Goal: Task Accomplishment & Management: Use online tool/utility

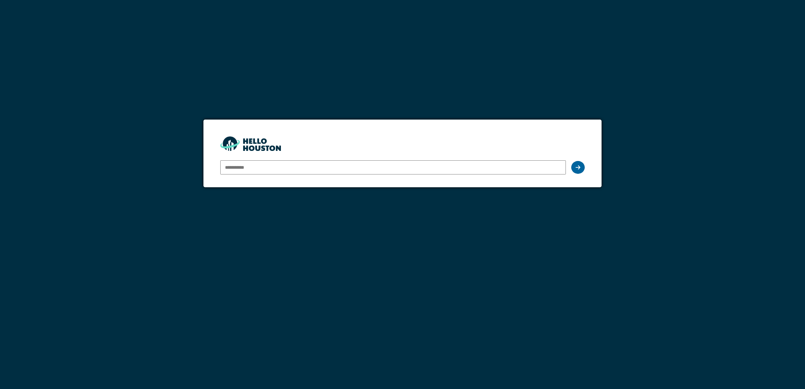
type input "**********"
click at [576, 167] on icon at bounding box center [578, 167] width 5 height 5
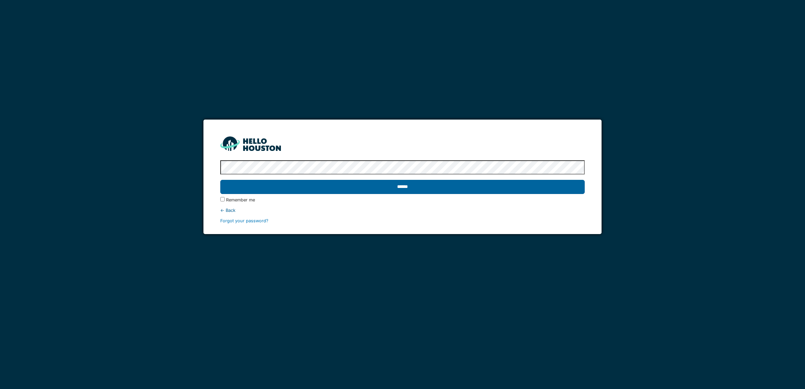
click at [415, 186] on input "******" at bounding box center [402, 187] width 365 height 14
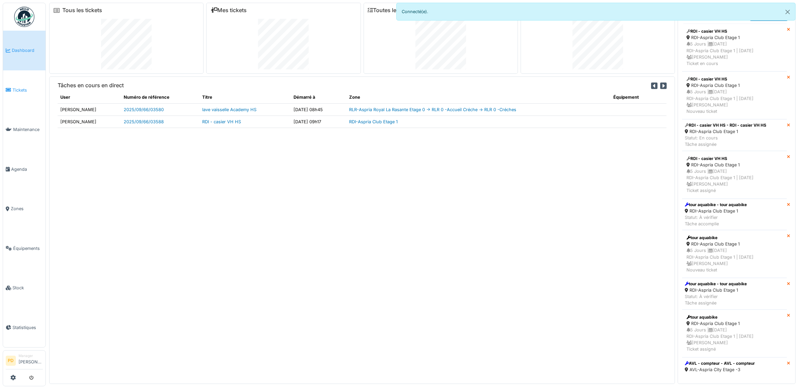
click at [21, 88] on span "Tickets" at bounding box center [27, 90] width 30 height 6
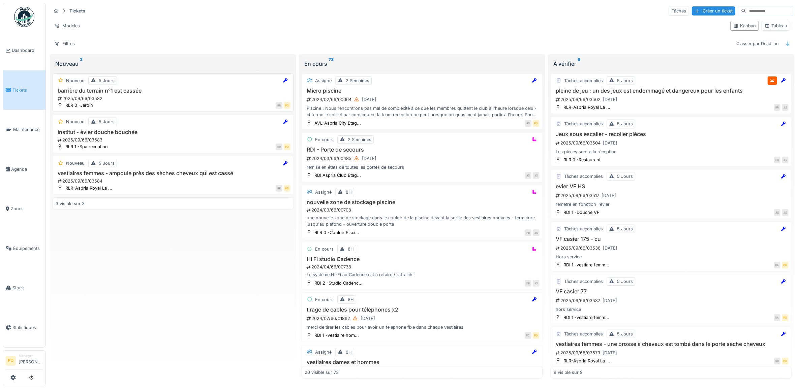
click at [155, 98] on div "2025/09/66/03582" at bounding box center [173, 98] width 233 height 6
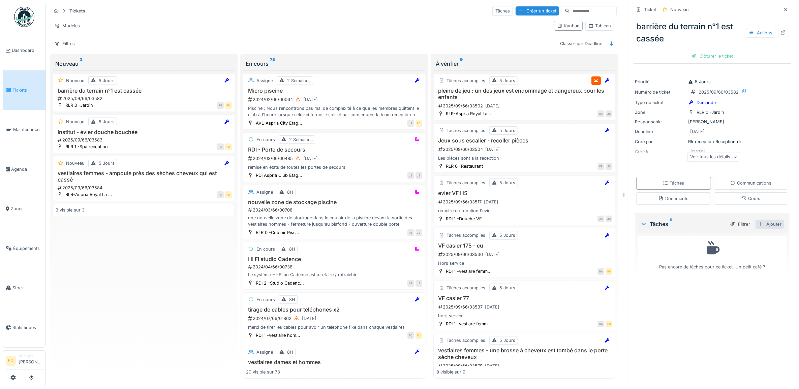
click at [759, 225] on div "Ajouter" at bounding box center [769, 224] width 29 height 9
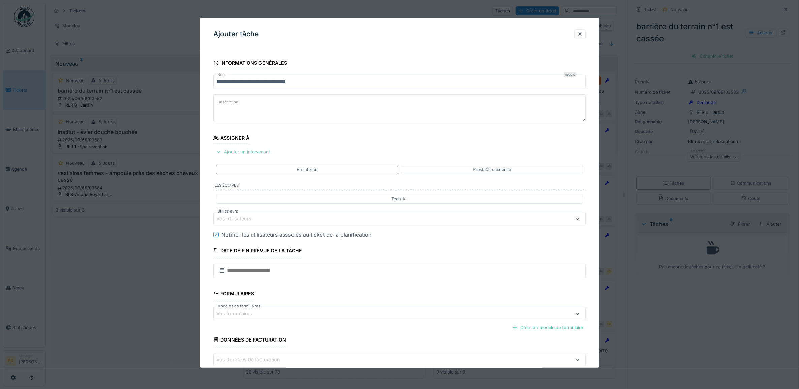
click at [247, 152] on div "Ajouter un intervenant" at bounding box center [242, 151] width 59 height 9
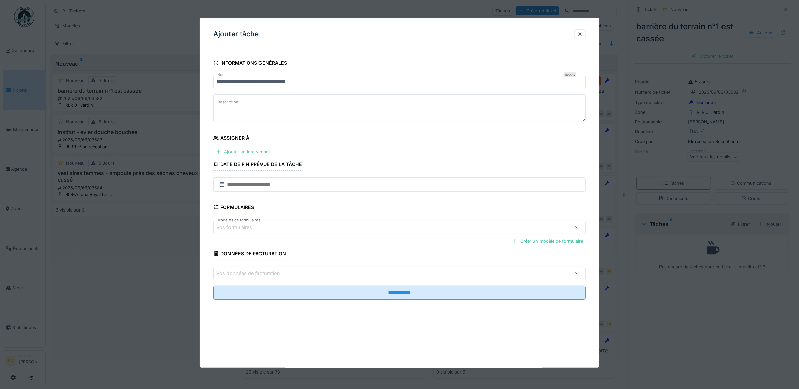
click at [250, 154] on div "Ajouter un intervenant" at bounding box center [242, 151] width 59 height 9
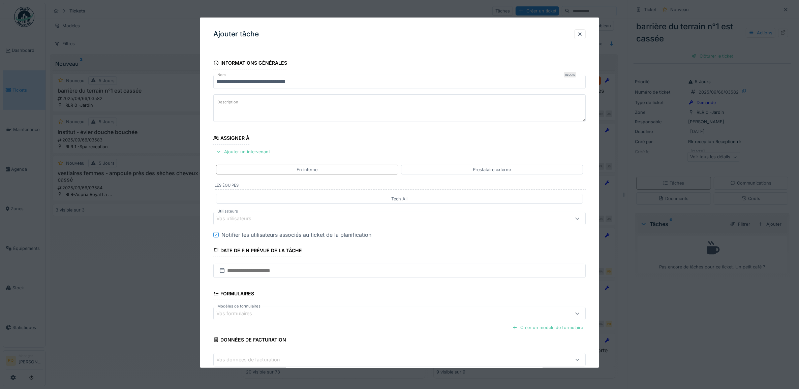
click at [262, 221] on div "Vos utilisateurs" at bounding box center [378, 218] width 324 height 7
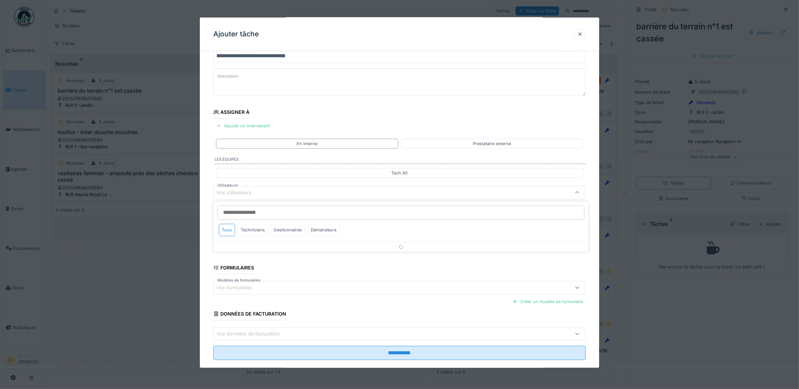
scroll to position [27, 0]
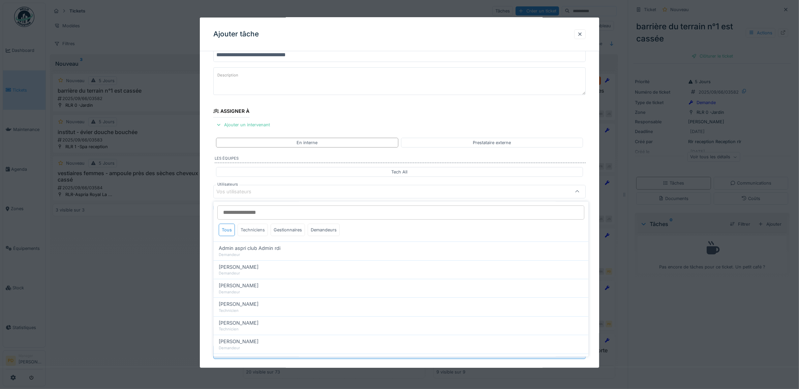
click at [265, 231] on div "Techniciens" at bounding box center [253, 230] width 30 height 12
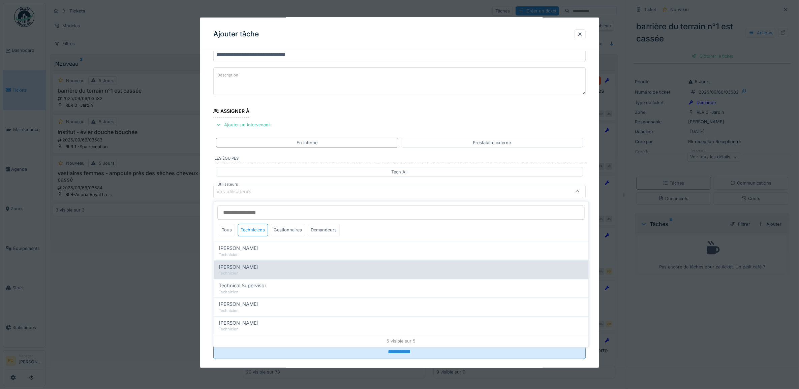
click at [268, 267] on div "[PERSON_NAME]" at bounding box center [401, 266] width 364 height 7
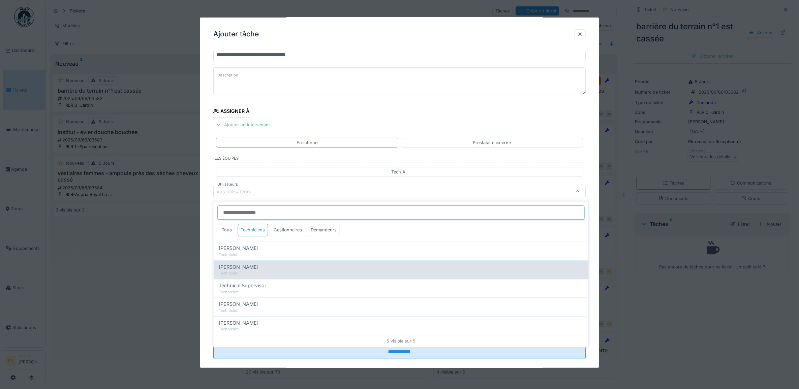
type input "*****"
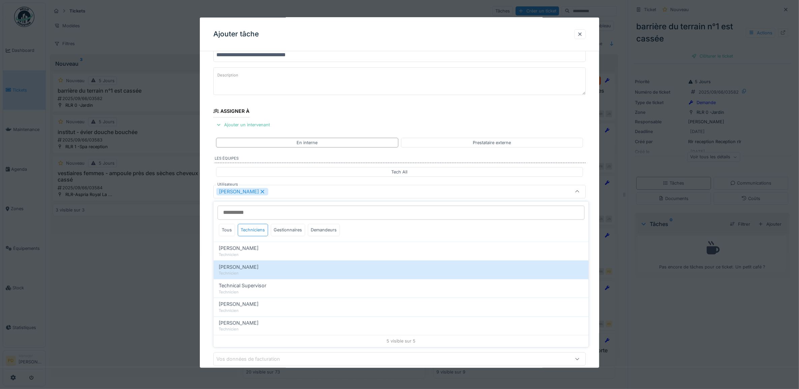
click at [209, 233] on div "**********" at bounding box center [400, 217] width 400 height 375
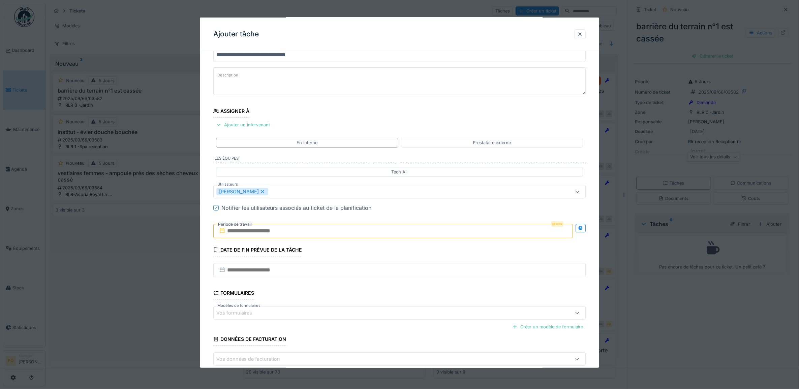
click at [258, 235] on input "text" at bounding box center [393, 231] width 360 height 14
click at [383, 308] on div "24" at bounding box center [383, 308] width 9 height 10
drag, startPoint x: 383, startPoint y: 308, endPoint x: 395, endPoint y: 306, distance: 12.4
click at [383, 308] on div "24" at bounding box center [383, 308] width 9 height 10
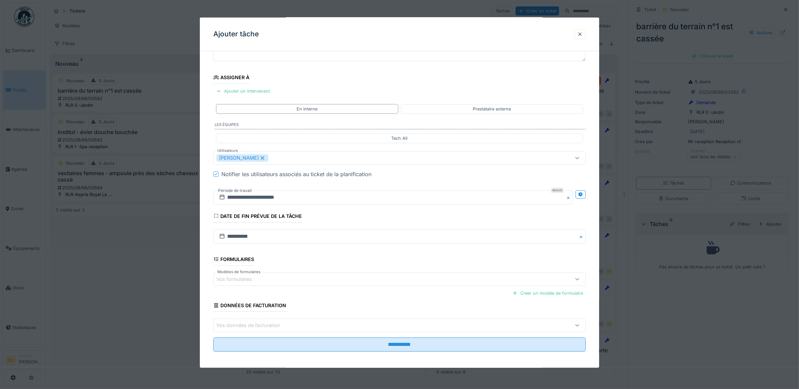
scroll to position [65, 0]
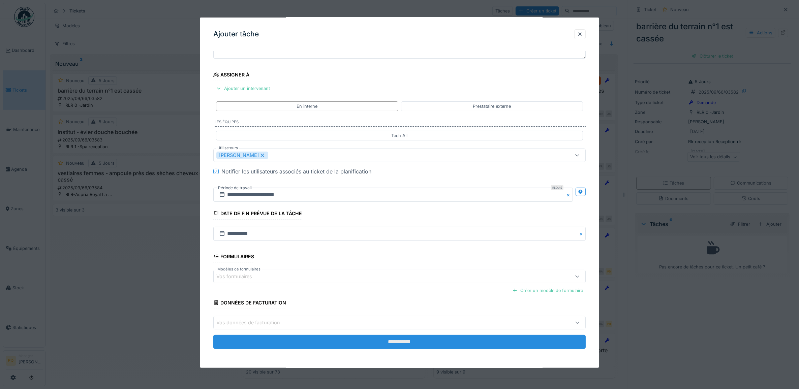
click at [413, 343] on input "**********" at bounding box center [399, 342] width 373 height 14
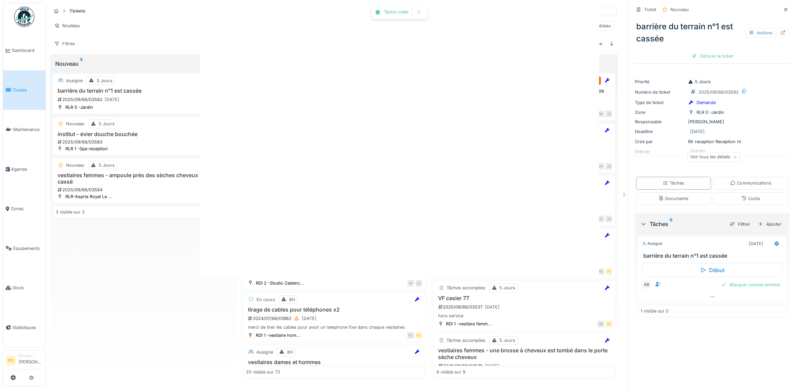
scroll to position [0, 0]
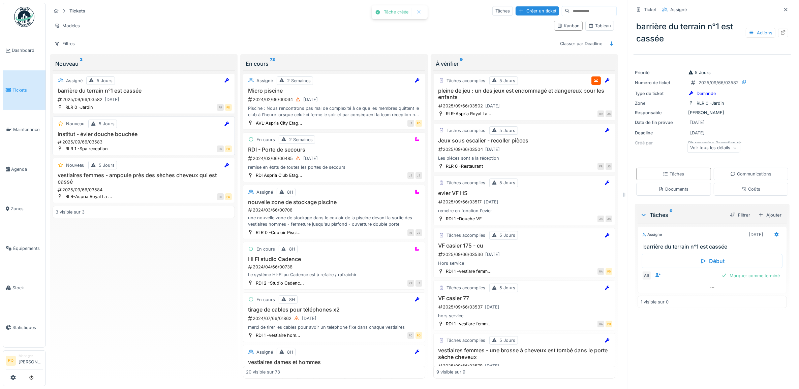
click at [158, 147] on div "RR PD" at bounding box center [172, 148] width 120 height 7
click at [120, 135] on h3 "institut - évier douche bouchée" at bounding box center [144, 134] width 176 height 6
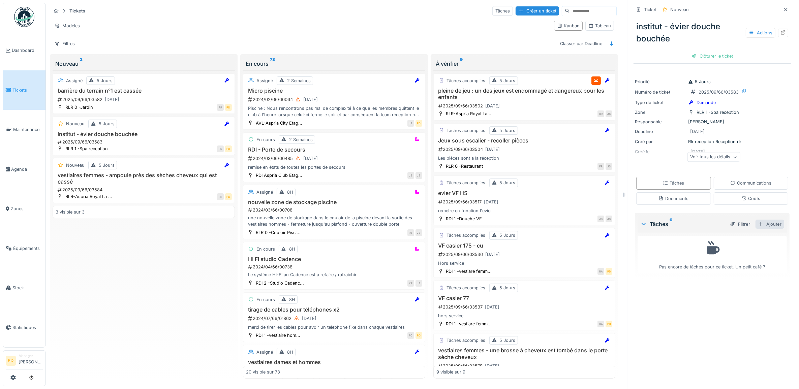
click at [762, 227] on div "Ajouter" at bounding box center [769, 224] width 29 height 9
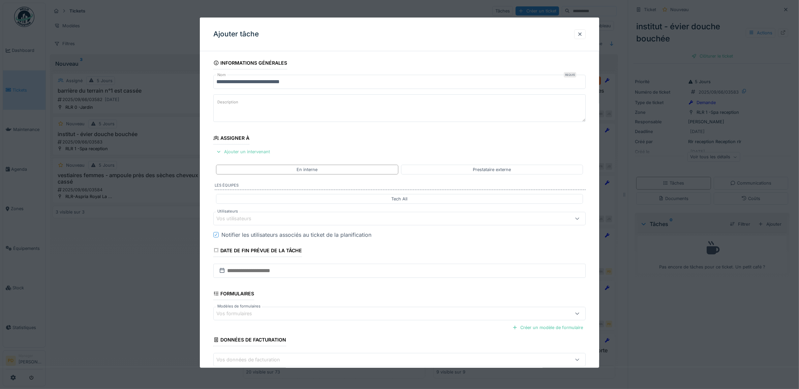
click at [250, 152] on div "Ajouter un intervenant" at bounding box center [242, 151] width 59 height 9
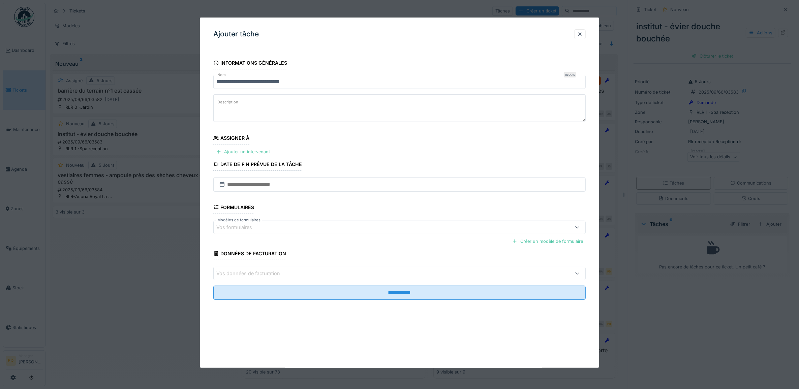
click at [246, 151] on div "Ajouter un intervenant" at bounding box center [242, 151] width 59 height 9
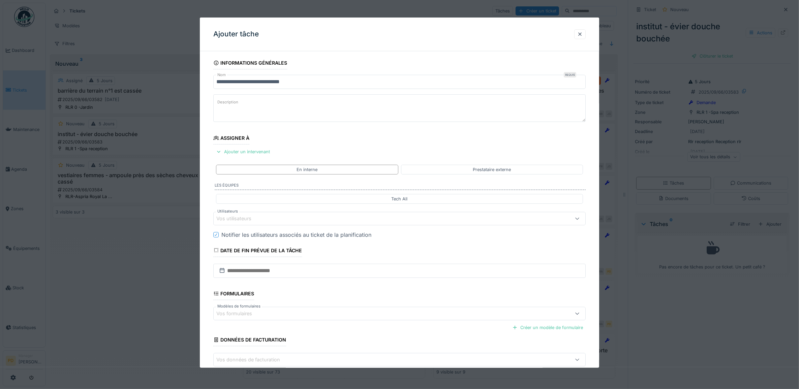
click at [258, 216] on div "Vos utilisateurs" at bounding box center [238, 218] width 44 height 7
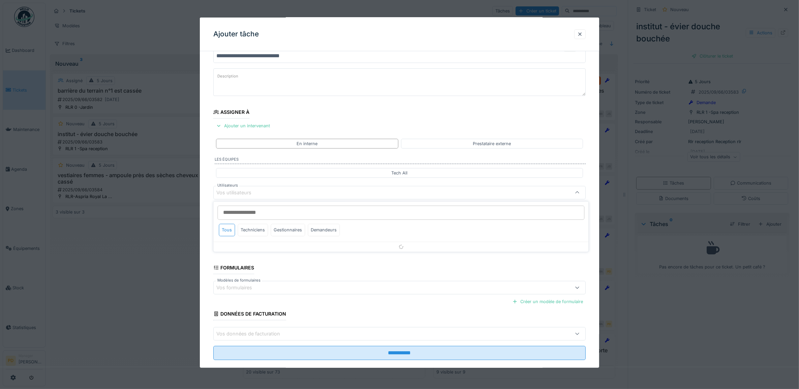
scroll to position [27, 0]
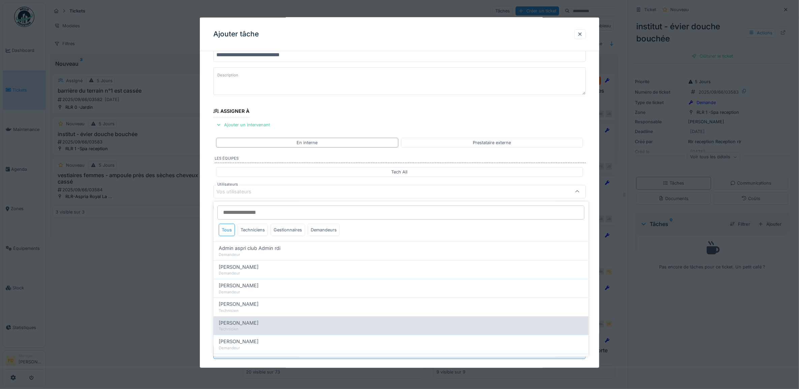
drag, startPoint x: 263, startPoint y: 326, endPoint x: 246, endPoint y: 291, distance: 38.6
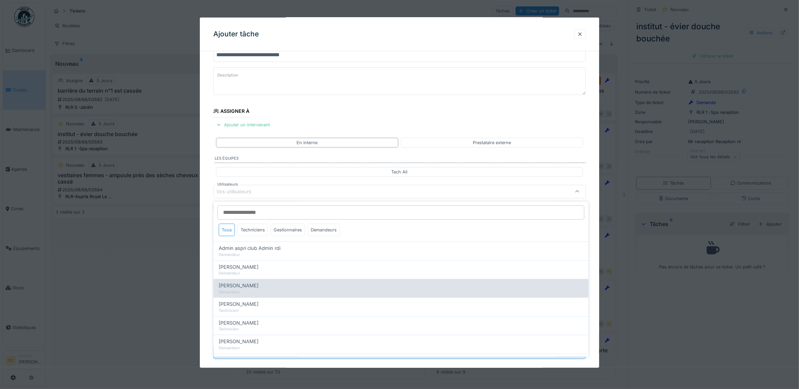
click at [262, 326] on div "[PERSON_NAME]" at bounding box center [401, 322] width 364 height 7
type input "*****"
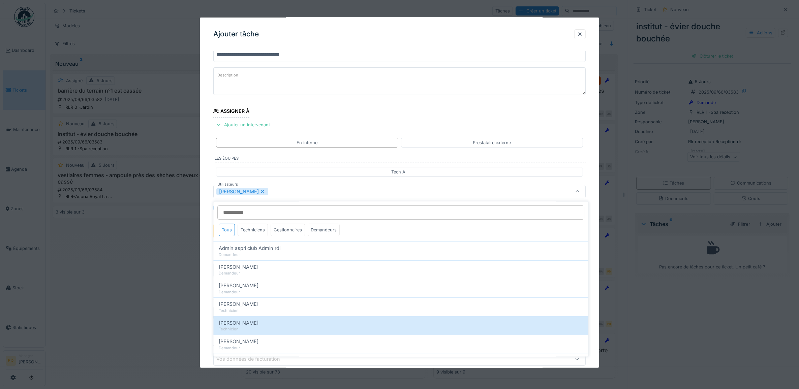
drag, startPoint x: 210, startPoint y: 219, endPoint x: 231, endPoint y: 221, distance: 21.6
click at [211, 219] on div "**********" at bounding box center [400, 217] width 400 height 375
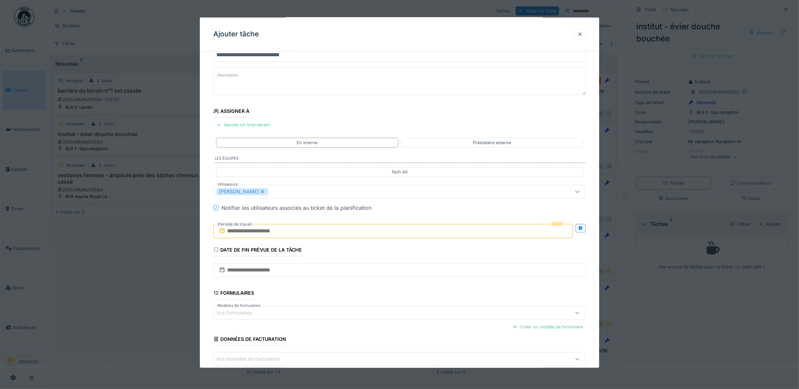
click at [243, 230] on input "text" at bounding box center [393, 231] width 360 height 14
click at [383, 310] on div "24" at bounding box center [383, 308] width 9 height 10
click at [382, 310] on div "24" at bounding box center [383, 308] width 9 height 10
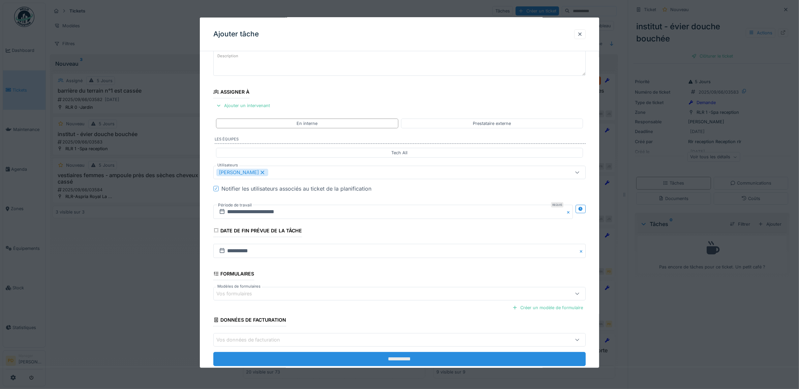
scroll to position [65, 0]
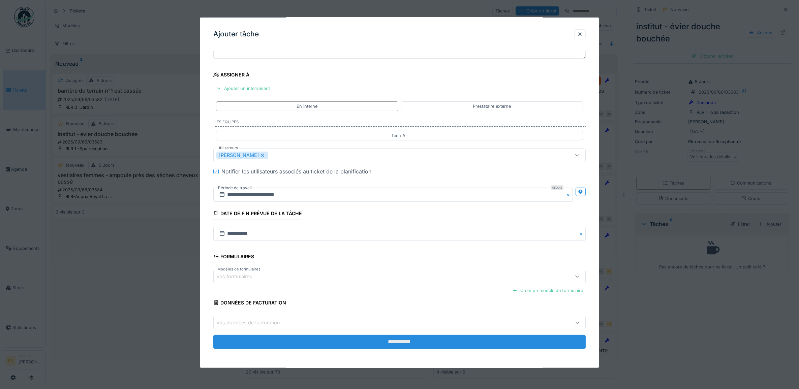
click at [381, 342] on input "**********" at bounding box center [399, 342] width 373 height 14
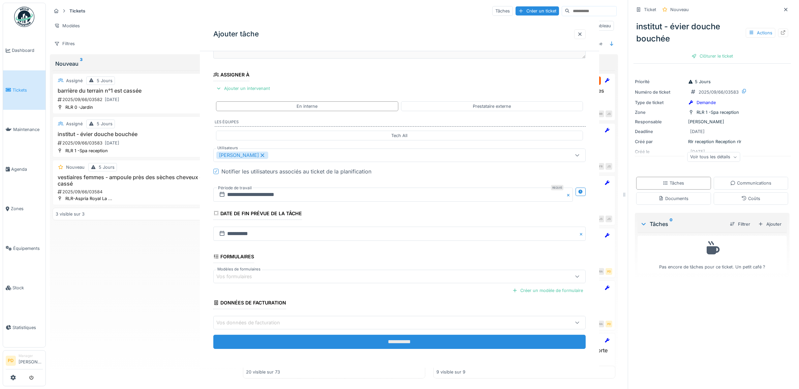
scroll to position [0, 0]
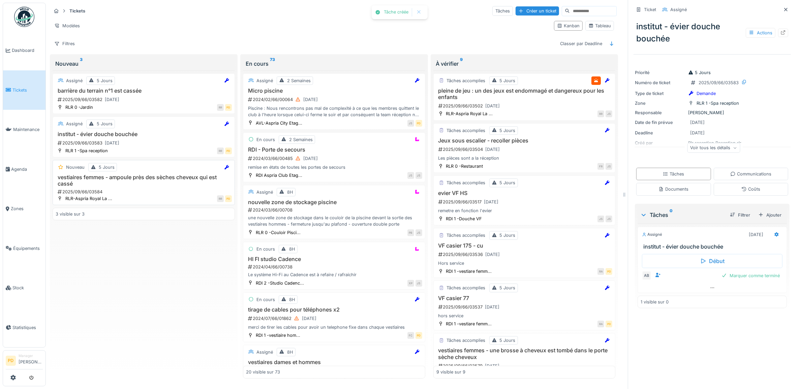
click at [155, 180] on h3 "vestiaires femmes - ampoule près des sèches cheveux qui est cassé" at bounding box center [144, 180] width 176 height 13
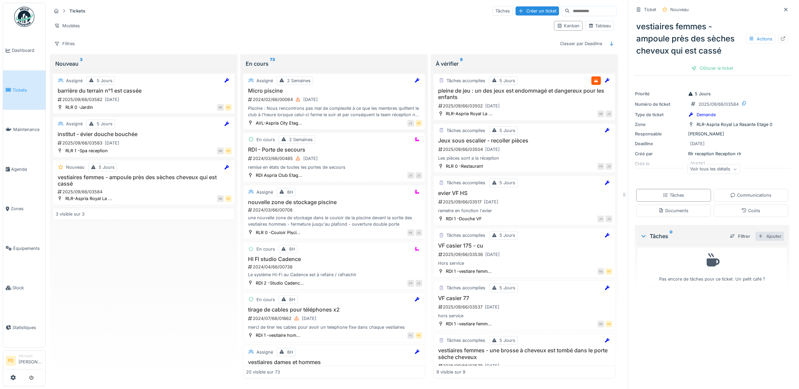
click at [761, 238] on div "Ajouter" at bounding box center [769, 236] width 29 height 9
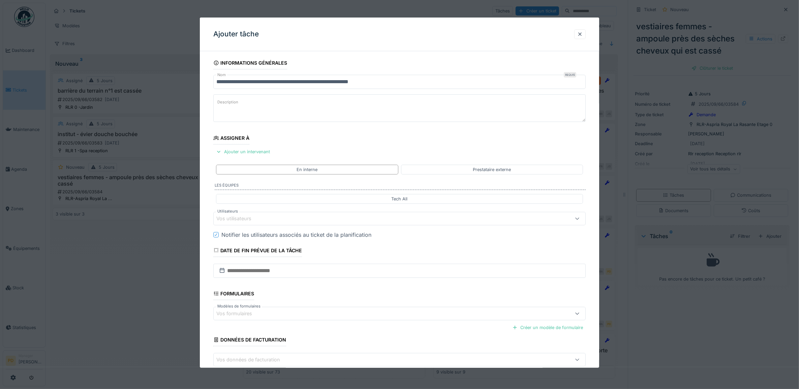
drag, startPoint x: 244, startPoint y: 218, endPoint x: 245, endPoint y: 214, distance: 3.8
click at [244, 218] on div "Vos utilisateurs" at bounding box center [238, 218] width 44 height 7
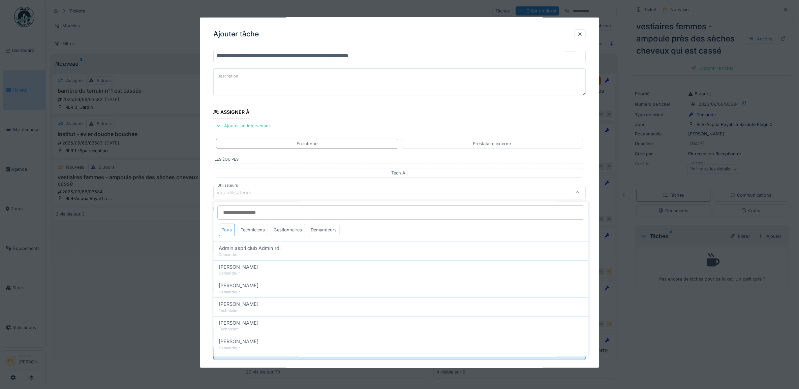
scroll to position [27, 0]
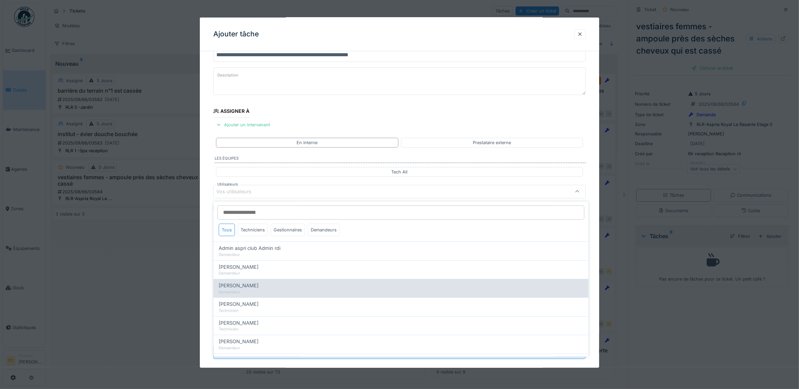
drag, startPoint x: 261, startPoint y: 324, endPoint x: 226, endPoint y: 288, distance: 50.0
click at [261, 324] on div "[PERSON_NAME]" at bounding box center [401, 322] width 364 height 7
type input "*****"
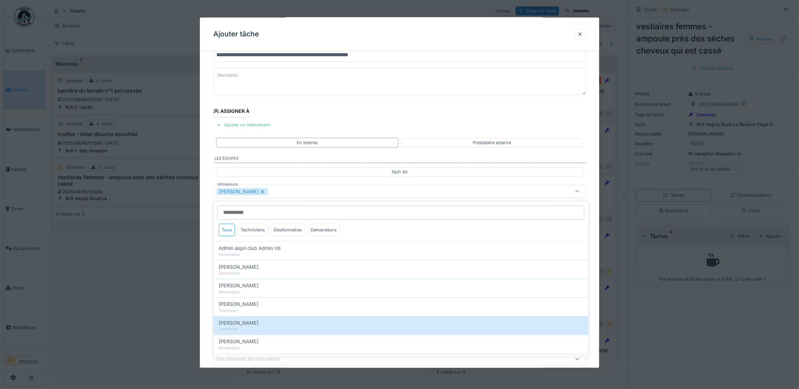
drag, startPoint x: 210, startPoint y: 261, endPoint x: 232, endPoint y: 261, distance: 21.9
click at [211, 261] on div "**********" at bounding box center [400, 217] width 400 height 375
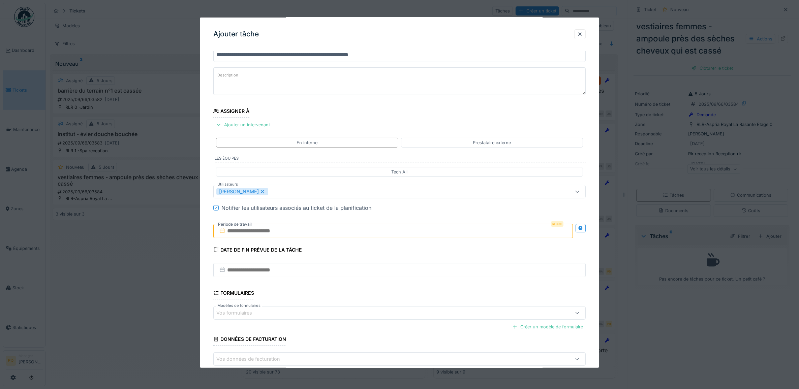
click at [282, 234] on input "text" at bounding box center [393, 231] width 360 height 14
click at [386, 308] on div "24" at bounding box center [383, 308] width 9 height 10
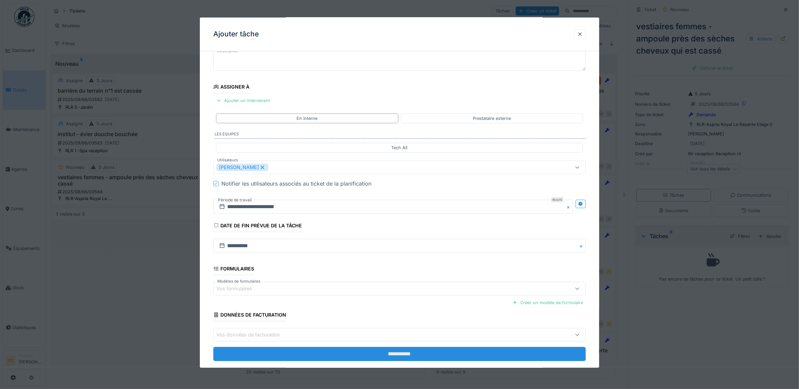
scroll to position [65, 0]
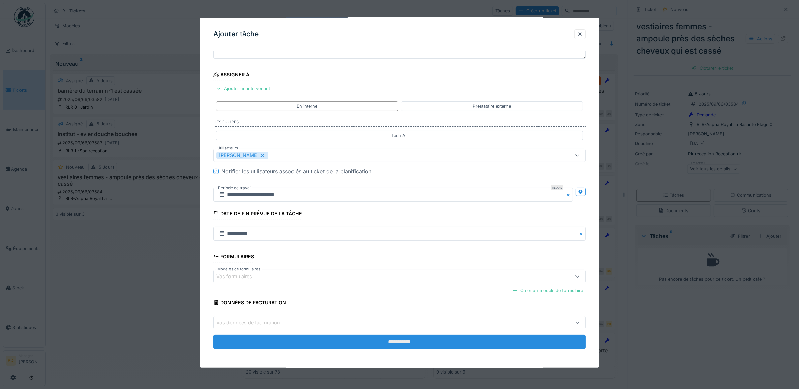
click at [408, 344] on input "**********" at bounding box center [399, 342] width 373 height 14
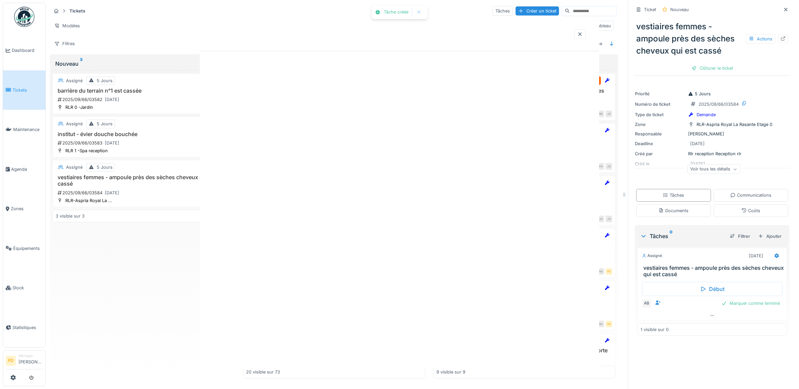
scroll to position [0, 0]
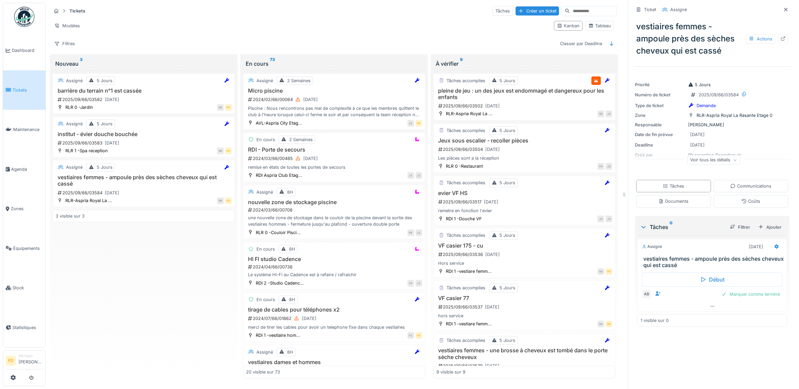
click at [25, 88] on span "Tickets" at bounding box center [27, 90] width 30 height 6
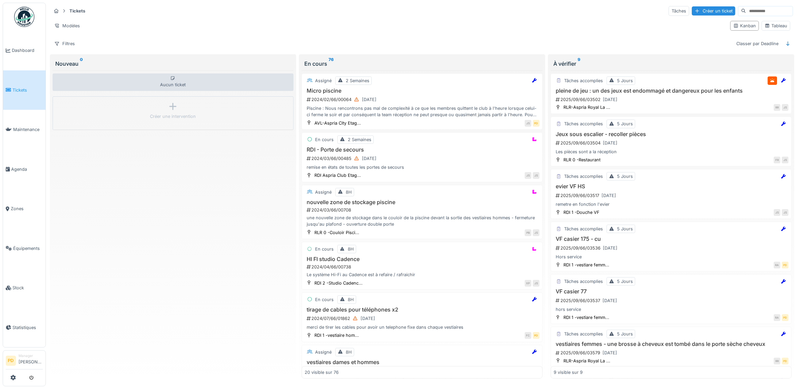
click at [746, 9] on input at bounding box center [769, 10] width 46 height 9
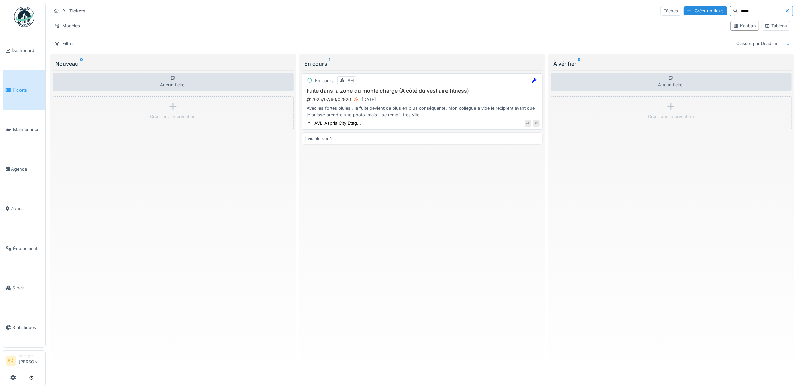
type input "*****"
click at [447, 91] on h3 "Fuite dans la zone du monte charge (A côté du vestiaire fitness)" at bounding box center [422, 91] width 235 height 6
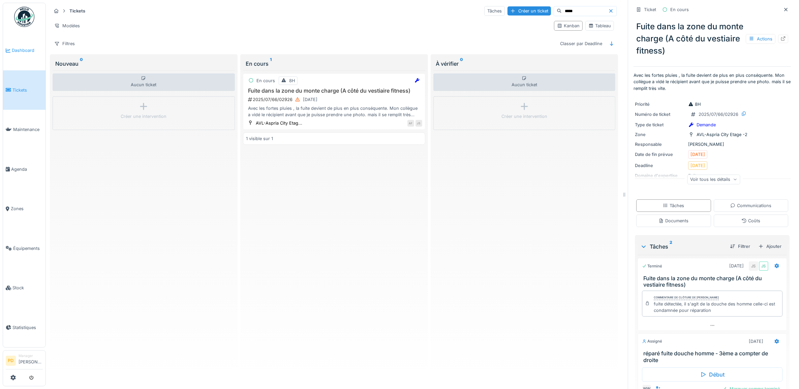
click at [21, 46] on link "Dashboard" at bounding box center [24, 51] width 42 height 40
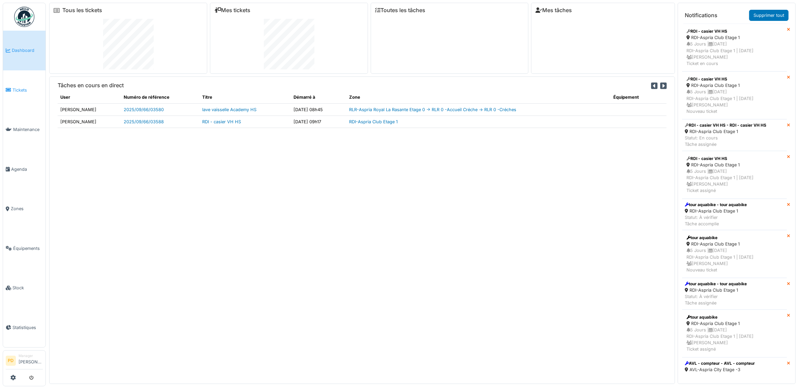
click at [20, 84] on link "Tickets" at bounding box center [24, 90] width 42 height 40
click at [21, 88] on span "Tickets" at bounding box center [27, 90] width 30 height 6
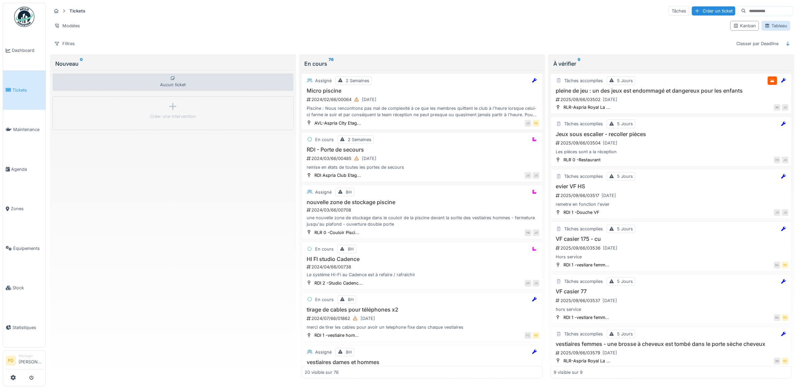
click at [765, 26] on div "Tableau" at bounding box center [775, 26] width 23 height 6
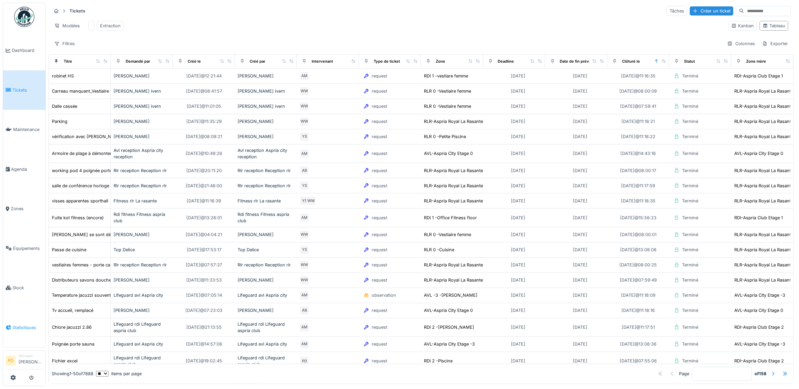
click at [27, 324] on span "Statistiques" at bounding box center [27, 327] width 30 height 6
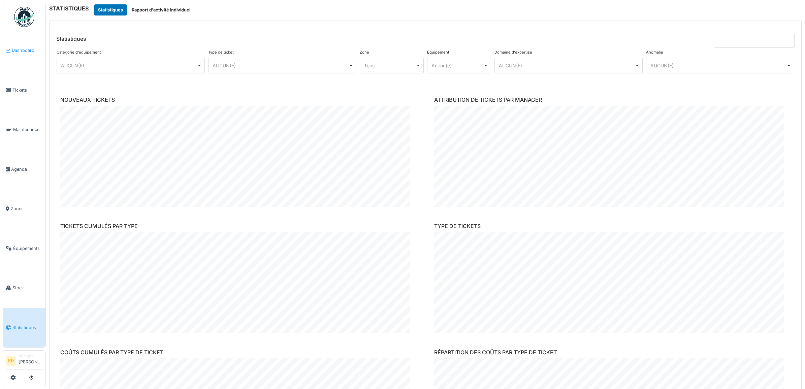
click at [27, 48] on span "Dashboard" at bounding box center [27, 50] width 31 height 6
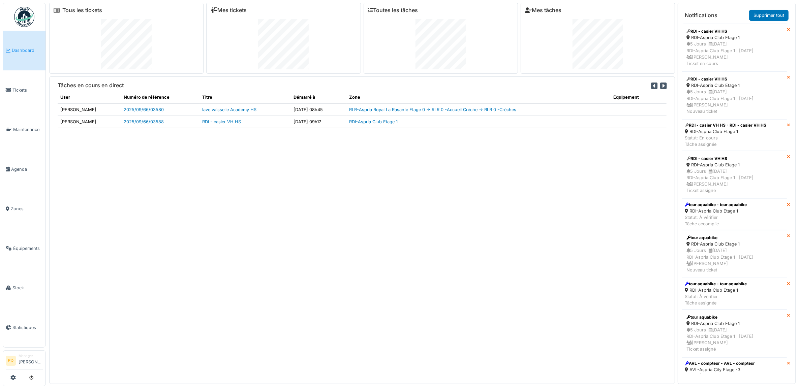
click at [660, 85] on icon at bounding box center [663, 85] width 6 height 7
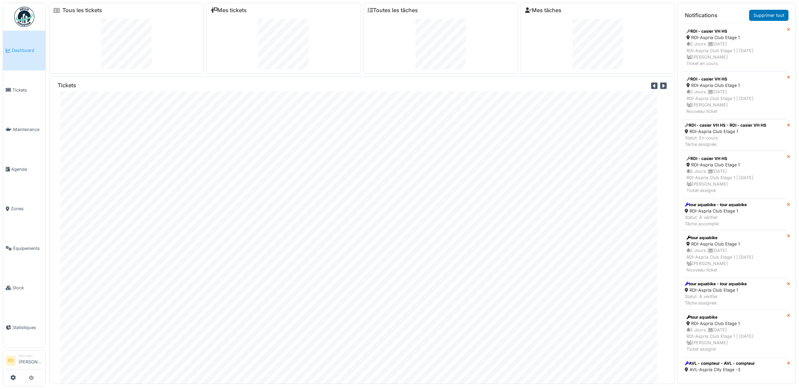
click at [651, 86] on icon at bounding box center [654, 85] width 6 height 7
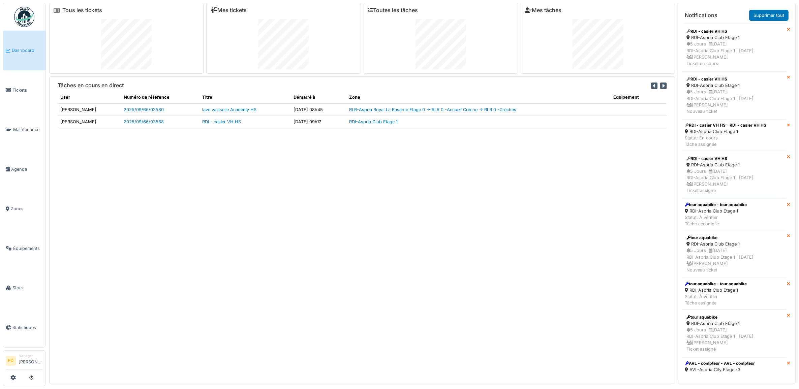
click at [651, 86] on icon at bounding box center [654, 85] width 6 height 7
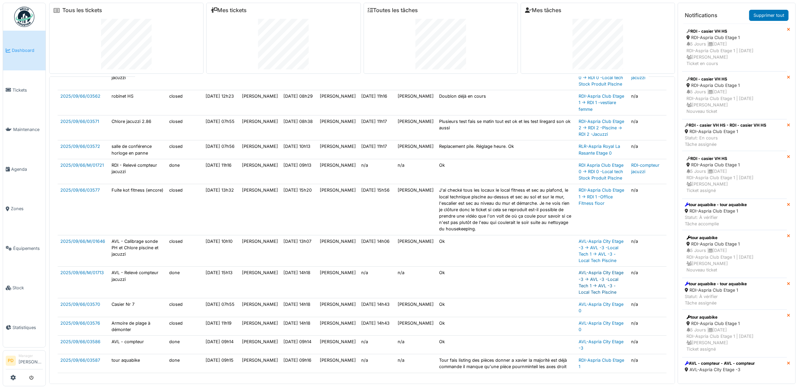
scroll to position [632, 0]
click at [31, 50] on span "Dashboard" at bounding box center [27, 50] width 31 height 6
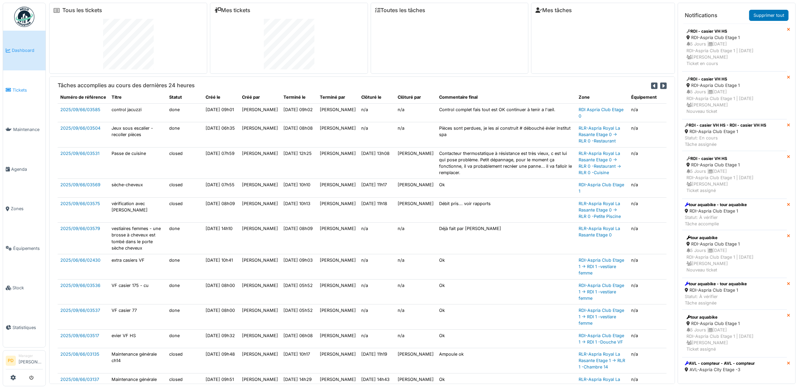
click at [24, 89] on span "Tickets" at bounding box center [27, 90] width 30 height 6
